Goal: Complete application form

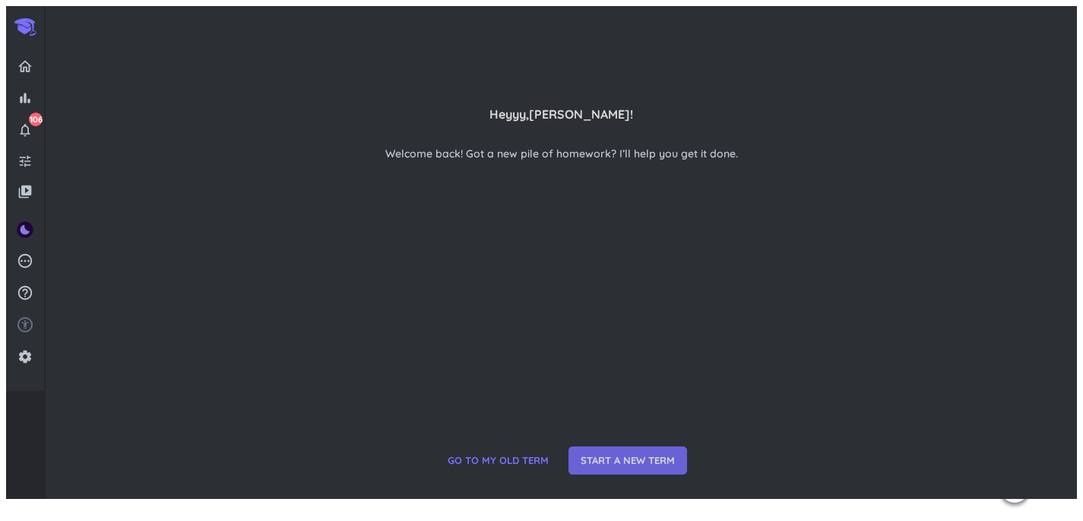
click at [645, 468] on span "START A NEW TERM" at bounding box center [628, 460] width 94 height 15
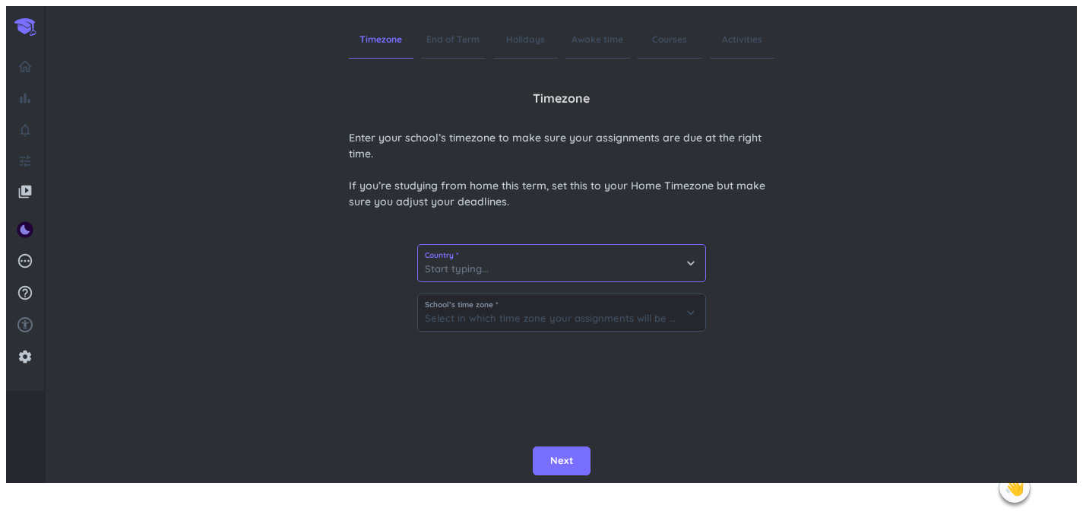
click at [538, 257] on input at bounding box center [561, 263] width 287 height 36
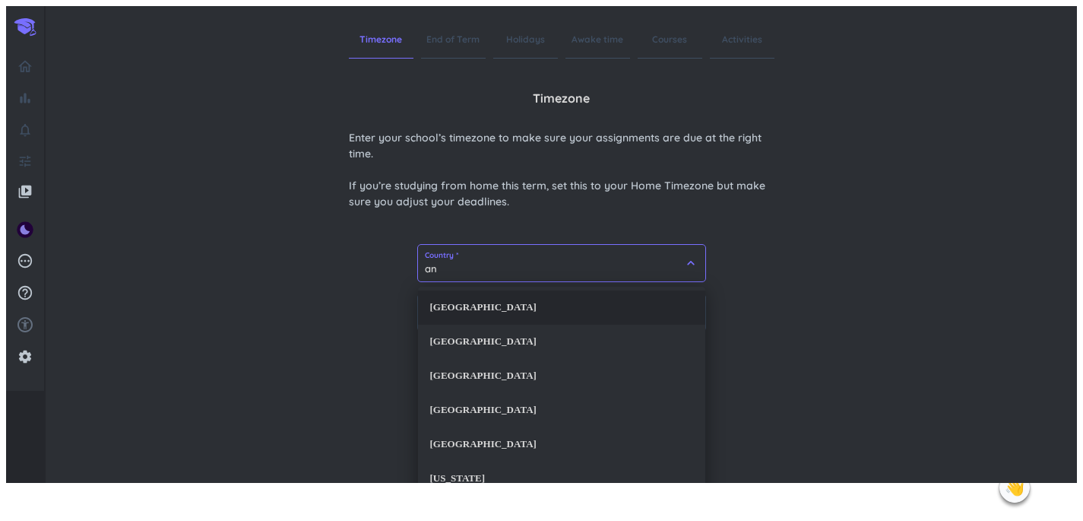
type input "a"
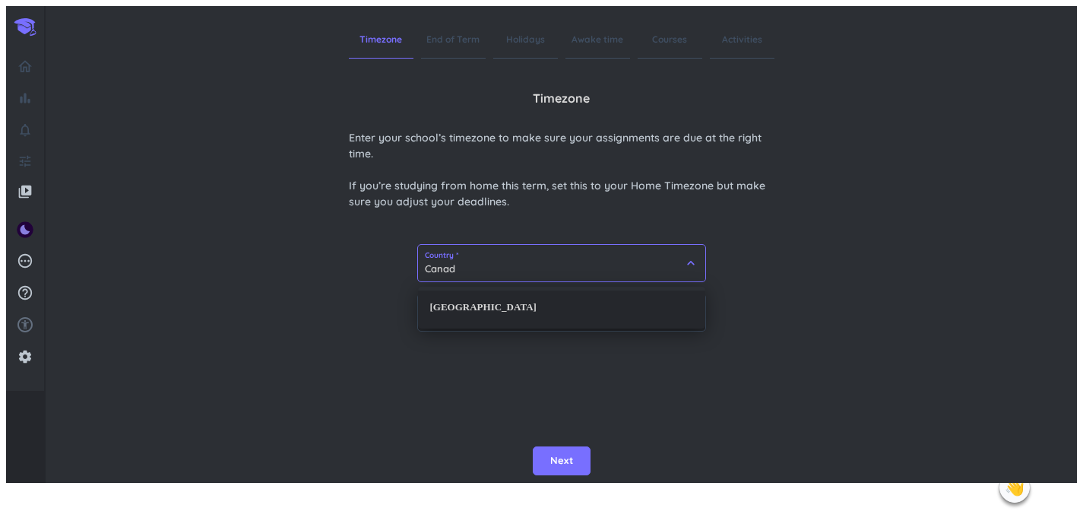
click at [472, 307] on div "[GEOGRAPHIC_DATA]" at bounding box center [561, 307] width 287 height 34
type input "[GEOGRAPHIC_DATA]"
